Goal: Transaction & Acquisition: Purchase product/service

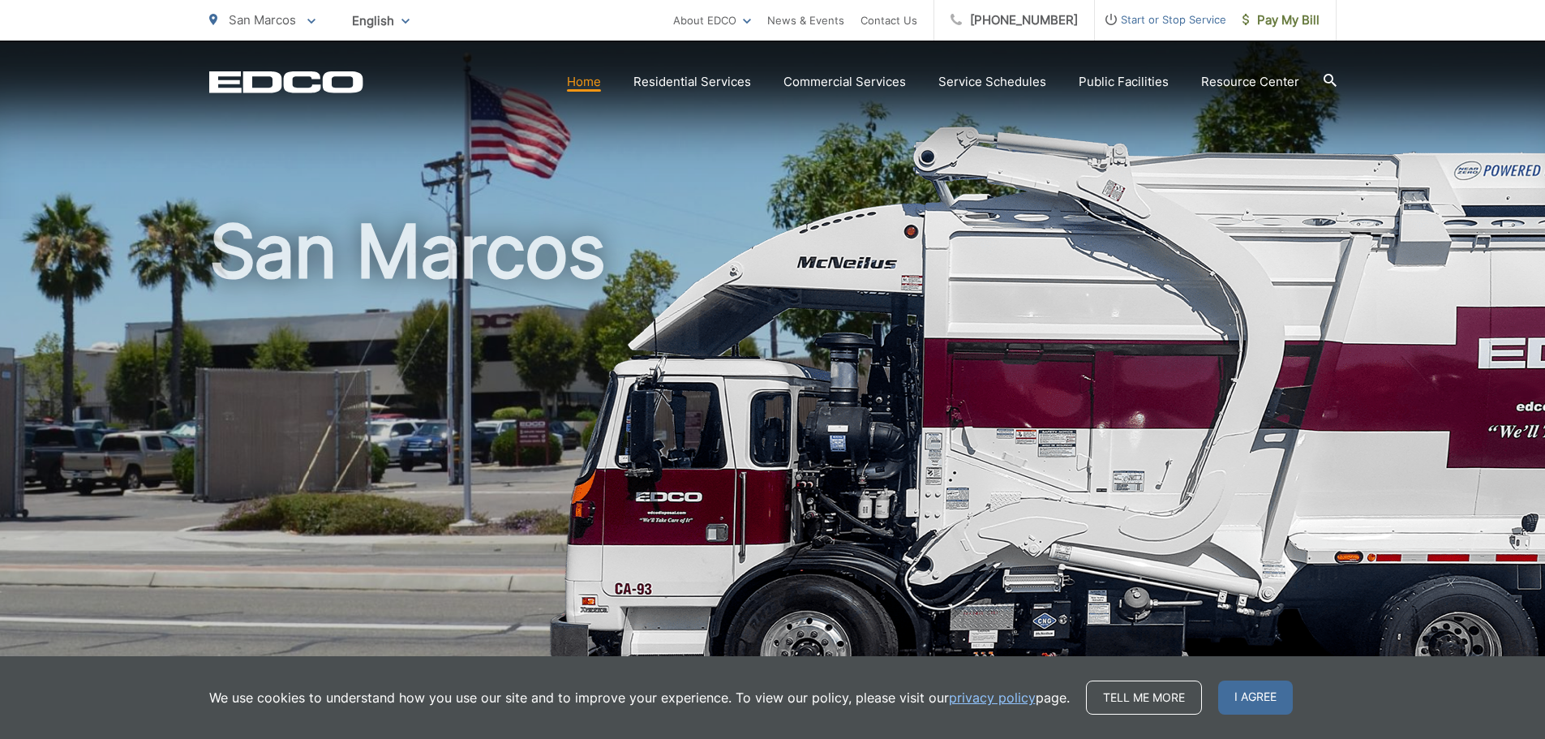
click at [594, 79] on link "Home" at bounding box center [584, 81] width 34 height 19
click at [1276, 32] on link "Pay My Bill" at bounding box center [1281, 20] width 110 height 41
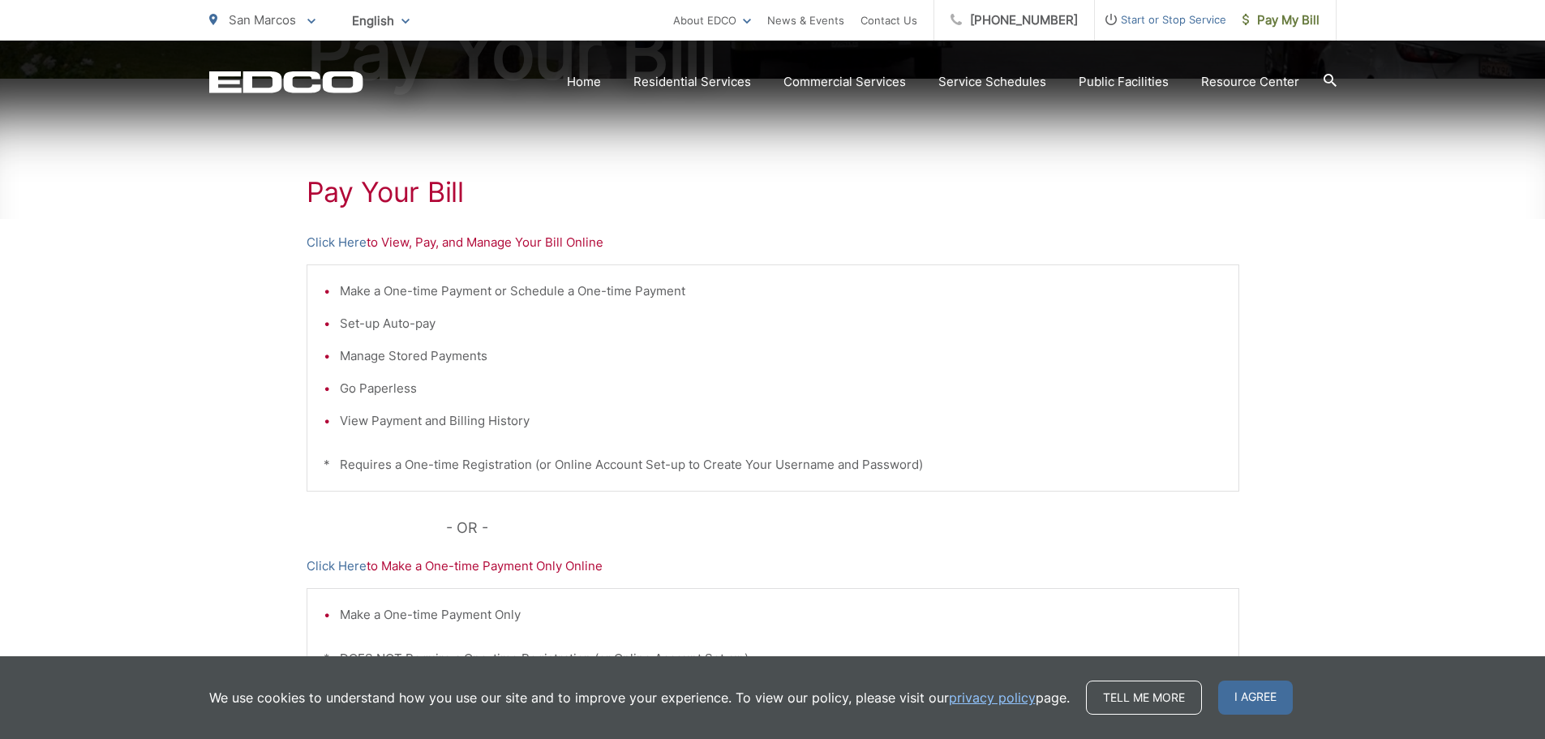
scroll to position [252, 0]
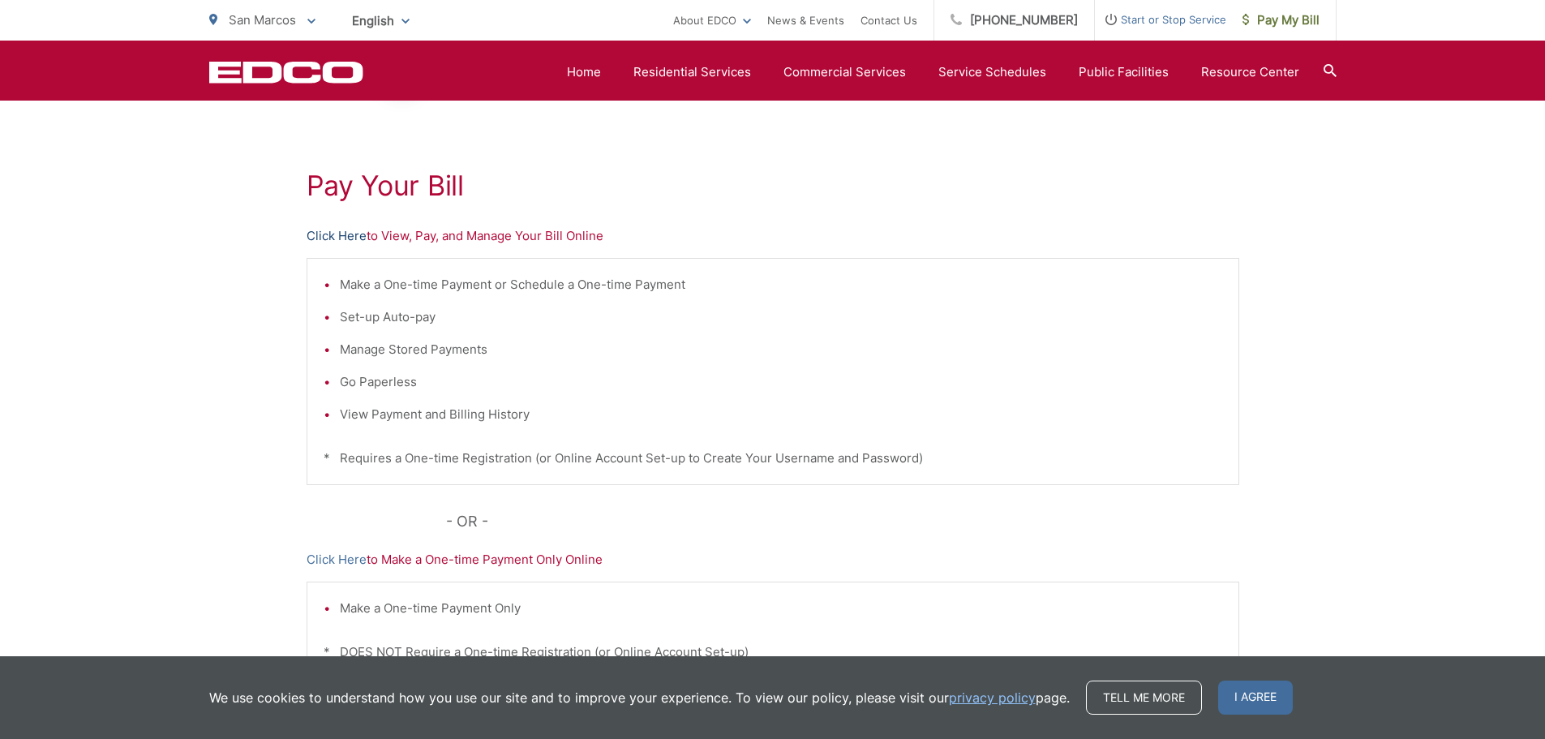
click at [348, 239] on link "Click Here" at bounding box center [337, 235] width 60 height 19
